Goal: Information Seeking & Learning: Learn about a topic

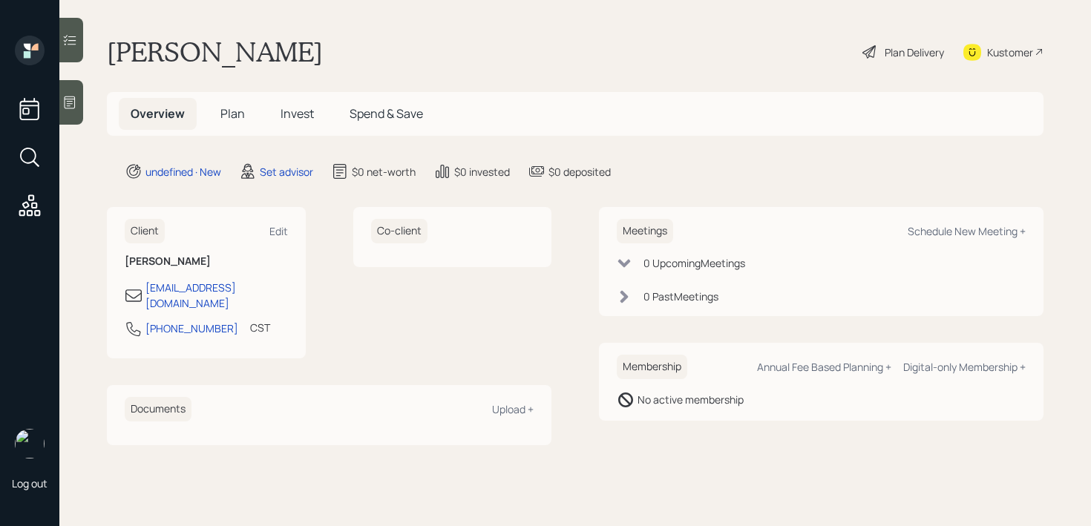
click at [74, 106] on icon at bounding box center [69, 102] width 15 height 15
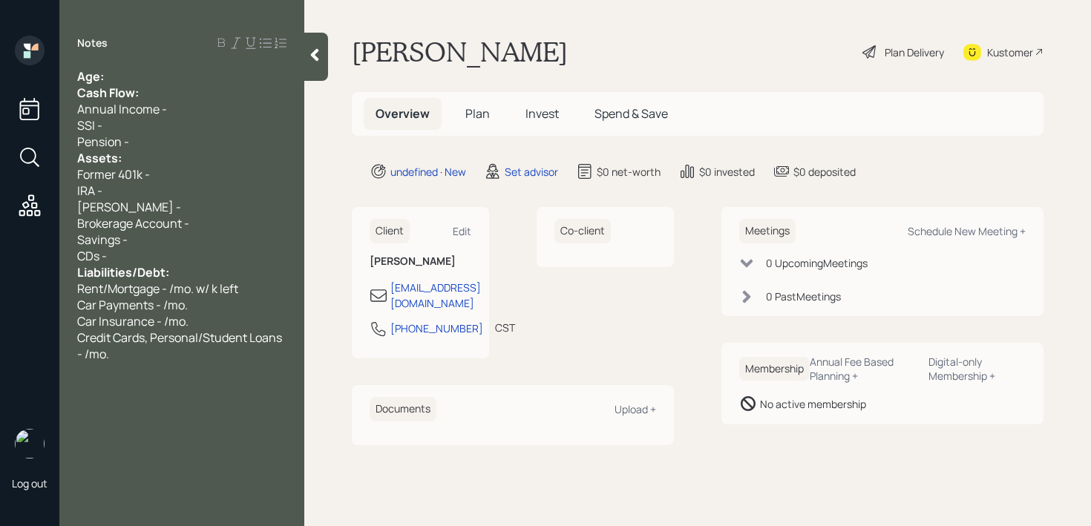
click at [192, 74] on div "Age:" at bounding box center [181, 76] width 209 height 16
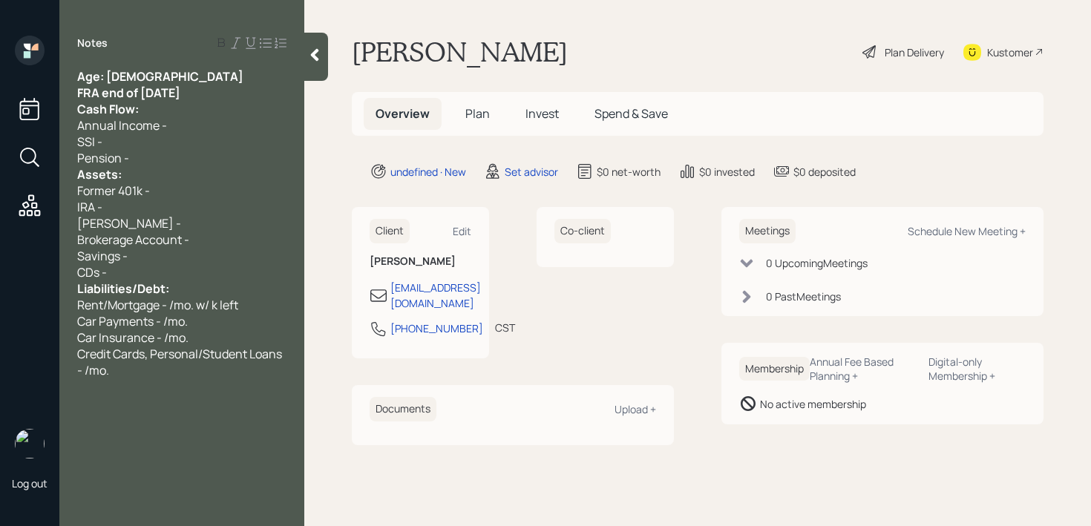
drag, startPoint x: 224, startPoint y: 96, endPoint x: 20, endPoint y: 96, distance: 204.2
click at [22, 96] on div "Log out Notes Age: [DEMOGRAPHIC_DATA] FRA end of [DATE] Cash Flow: Annual Incom…" at bounding box center [545, 263] width 1091 height 526
click at [206, 89] on div "FRA end of [DATE]" at bounding box center [181, 93] width 209 height 16
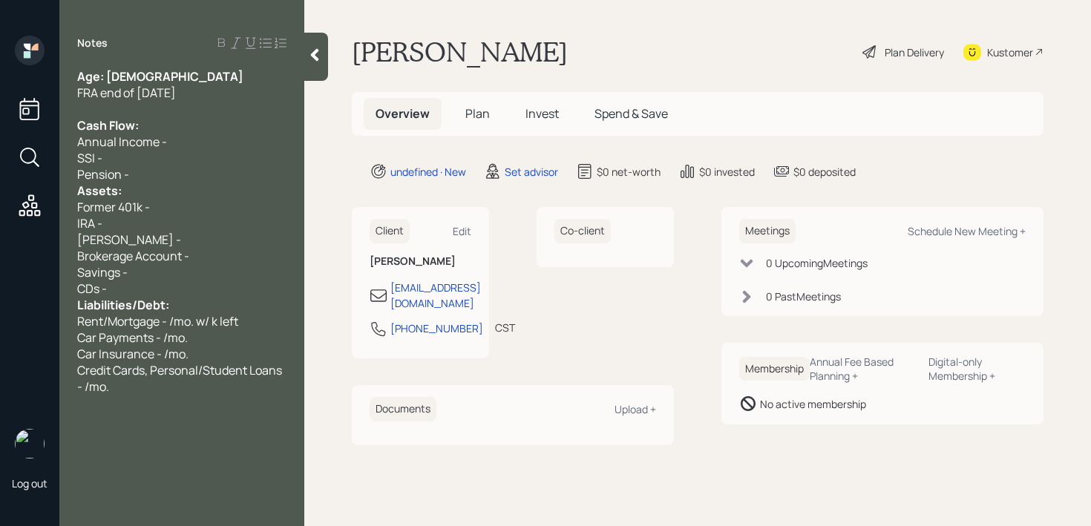
drag, startPoint x: 212, startPoint y: 88, endPoint x: 18, endPoint y: 88, distance: 193.8
click at [18, 88] on div "Log out Notes Age: [DEMOGRAPHIC_DATA] FRA end of [DATE] Cash Flow: Annual Incom…" at bounding box center [545, 263] width 1091 height 526
copy span "FRA end of [DATE]"
click at [201, 77] on div "Age: [DEMOGRAPHIC_DATA]" at bounding box center [181, 76] width 209 height 16
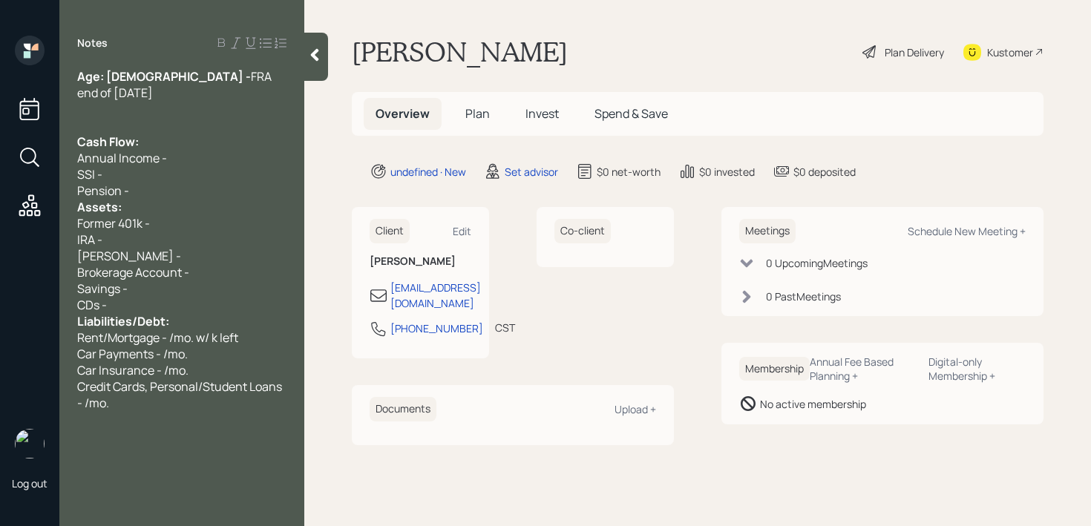
click at [179, 183] on div "Pension -" at bounding box center [181, 191] width 209 height 16
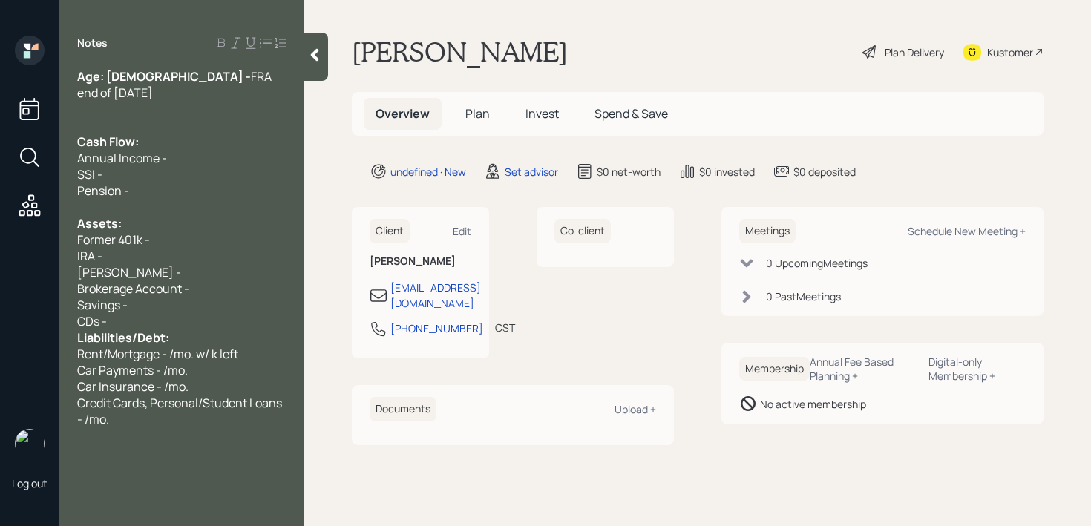
click at [178, 313] on div "CDs -" at bounding box center [181, 321] width 209 height 16
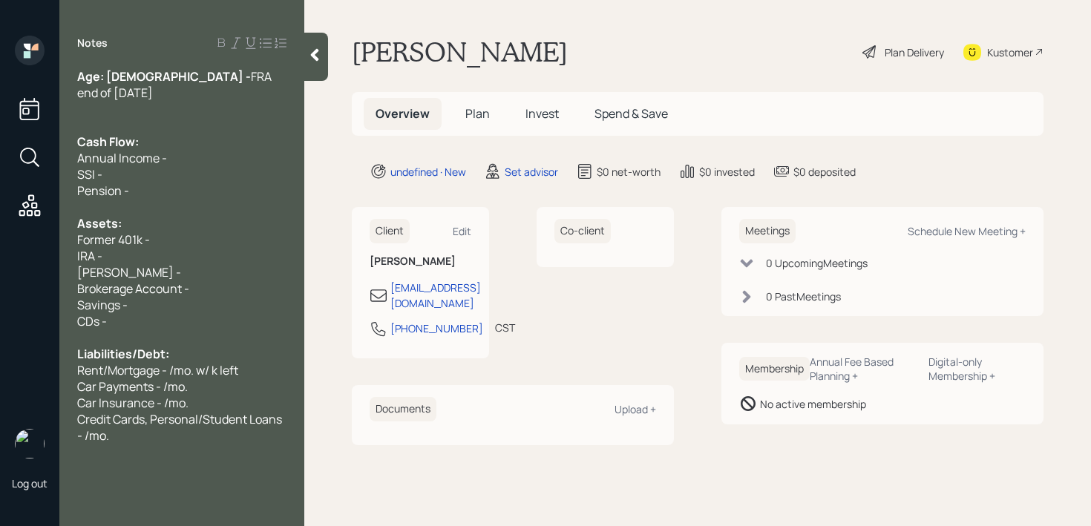
click at [164, 232] on div "Former 401k -" at bounding box center [181, 240] width 209 height 16
click at [157, 297] on div "Savings -" at bounding box center [181, 305] width 209 height 16
click at [223, 281] on div "Brokerage Account -" at bounding box center [181, 289] width 209 height 16
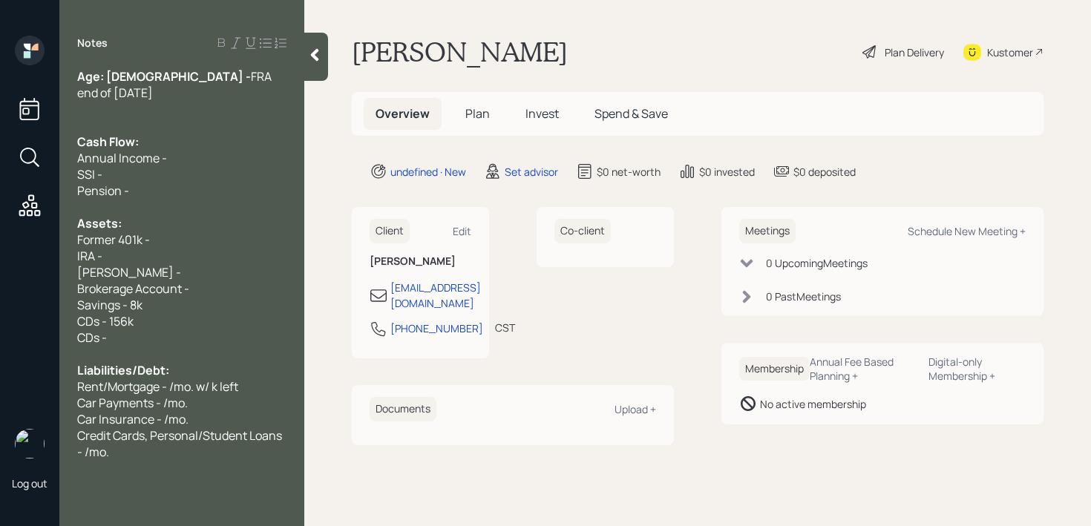
click at [238, 313] on div "CDs - 156k" at bounding box center [181, 321] width 209 height 16
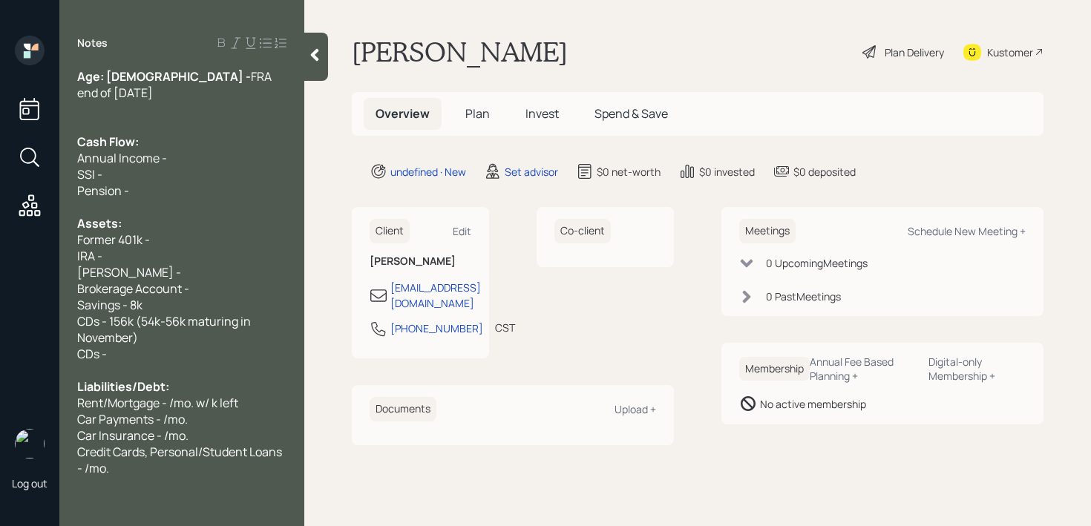
click at [254, 82] on div "Age: [DEMOGRAPHIC_DATA] - FRA end of [DATE]" at bounding box center [181, 84] width 209 height 33
click at [264, 76] on div "Age: [DEMOGRAPHIC_DATA] - FRA end of [DATE]" at bounding box center [181, 84] width 209 height 33
drag, startPoint x: 160, startPoint y: 309, endPoint x: 114, endPoint y: 307, distance: 46.8
click at [114, 313] on span "CDs - 156k (54k-56k maturing in November)" at bounding box center [165, 329] width 176 height 33
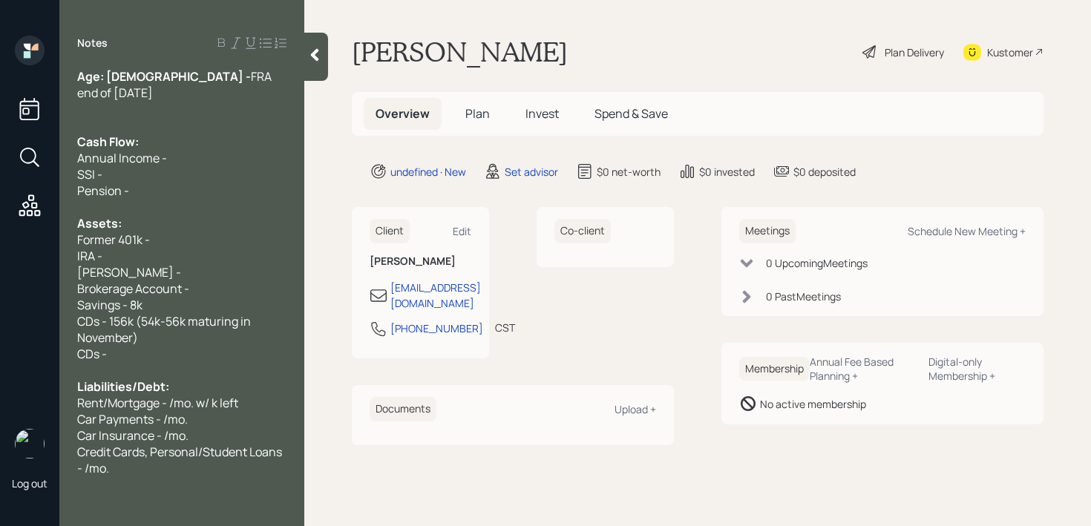
click at [137, 316] on div "CDs - 156k (54k-56k maturing in November)" at bounding box center [181, 329] width 209 height 33
click at [137, 316] on span "CDs - 156k (54k-56k maturing in November)" at bounding box center [165, 329] width 176 height 33
click at [186, 166] on div "SSI -" at bounding box center [181, 174] width 209 height 16
click at [247, 83] on div "Age: [DEMOGRAPHIC_DATA] - FRA end of [DATE]" at bounding box center [181, 84] width 209 height 33
